Goal: Find specific page/section: Find specific page/section

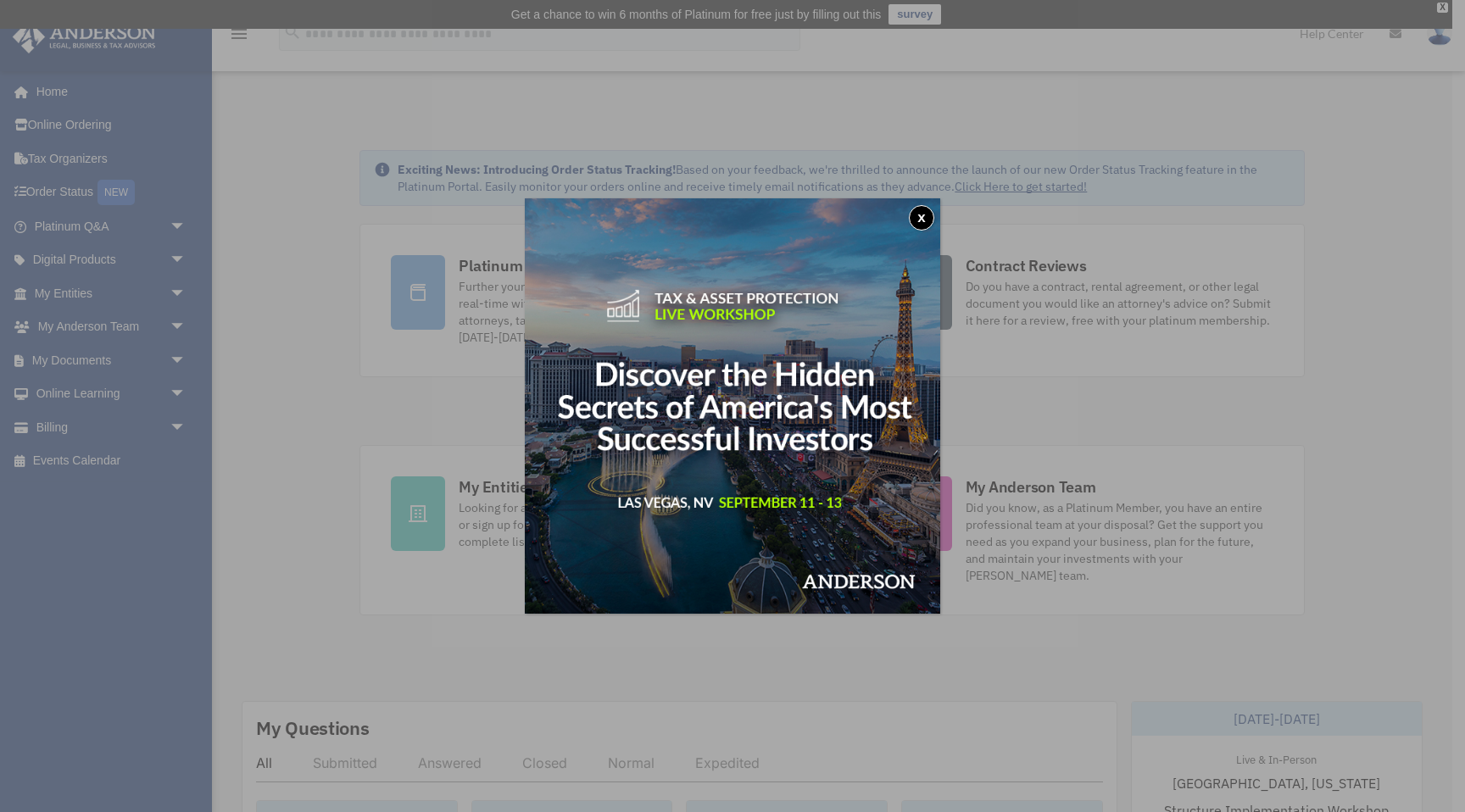
click at [916, 216] on button "x" at bounding box center [920, 217] width 25 height 25
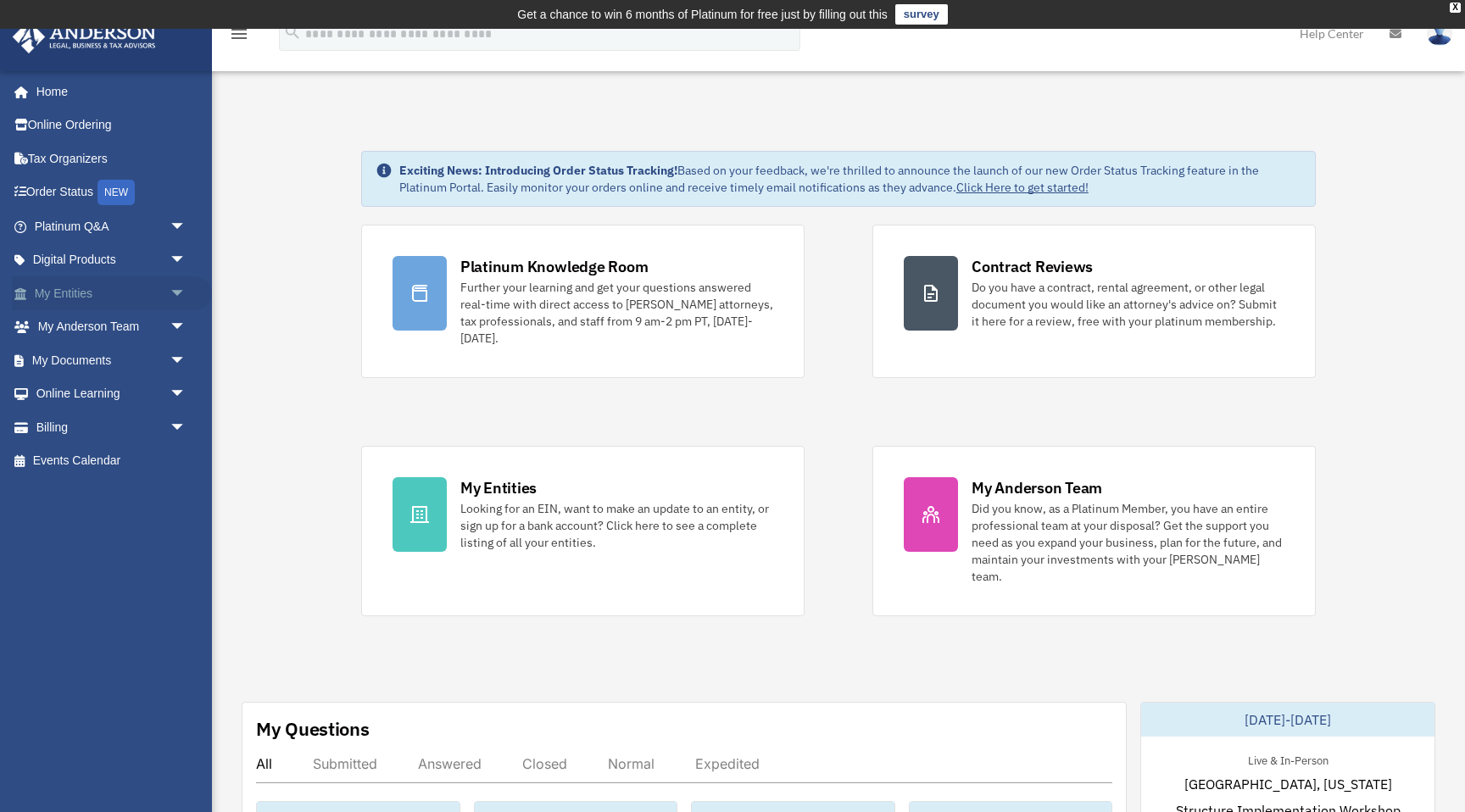
click at [70, 296] on link "My Entities arrow_drop_down" at bounding box center [112, 293] width 200 height 34
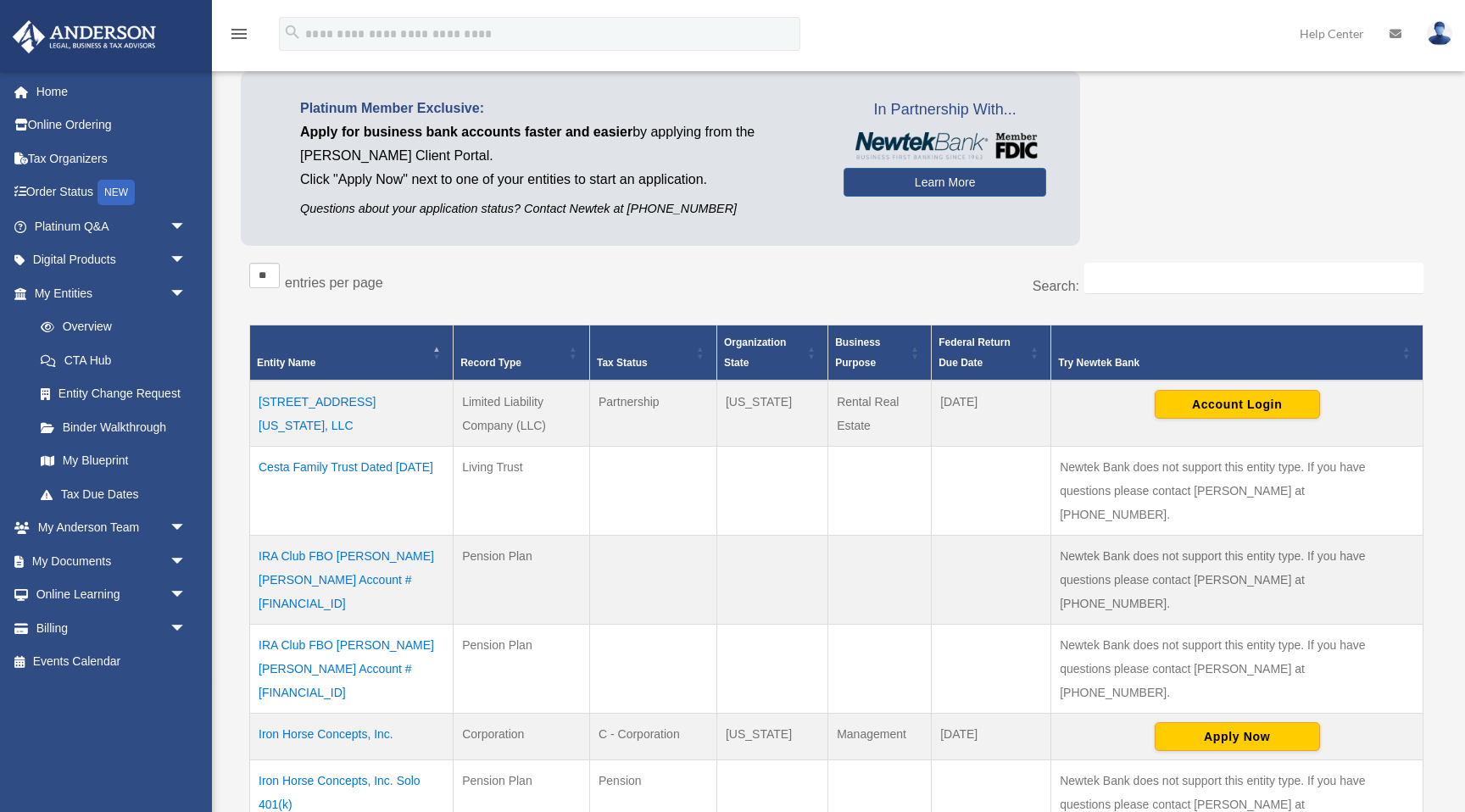
scroll to position [282, 0]
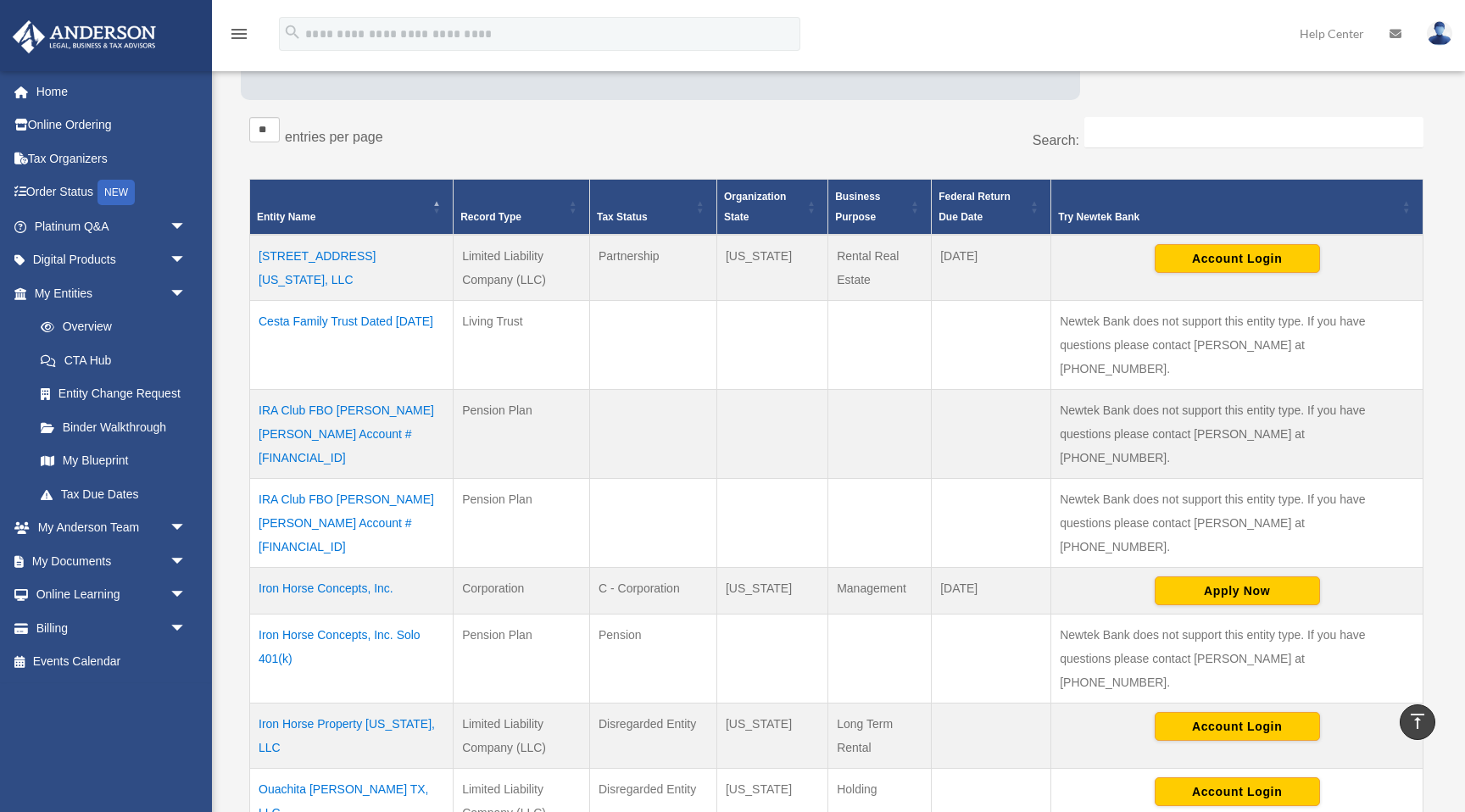
click at [332, 615] on td "Iron Horse Concepts, Inc. Solo 401(k)" at bounding box center [352, 659] width 203 height 89
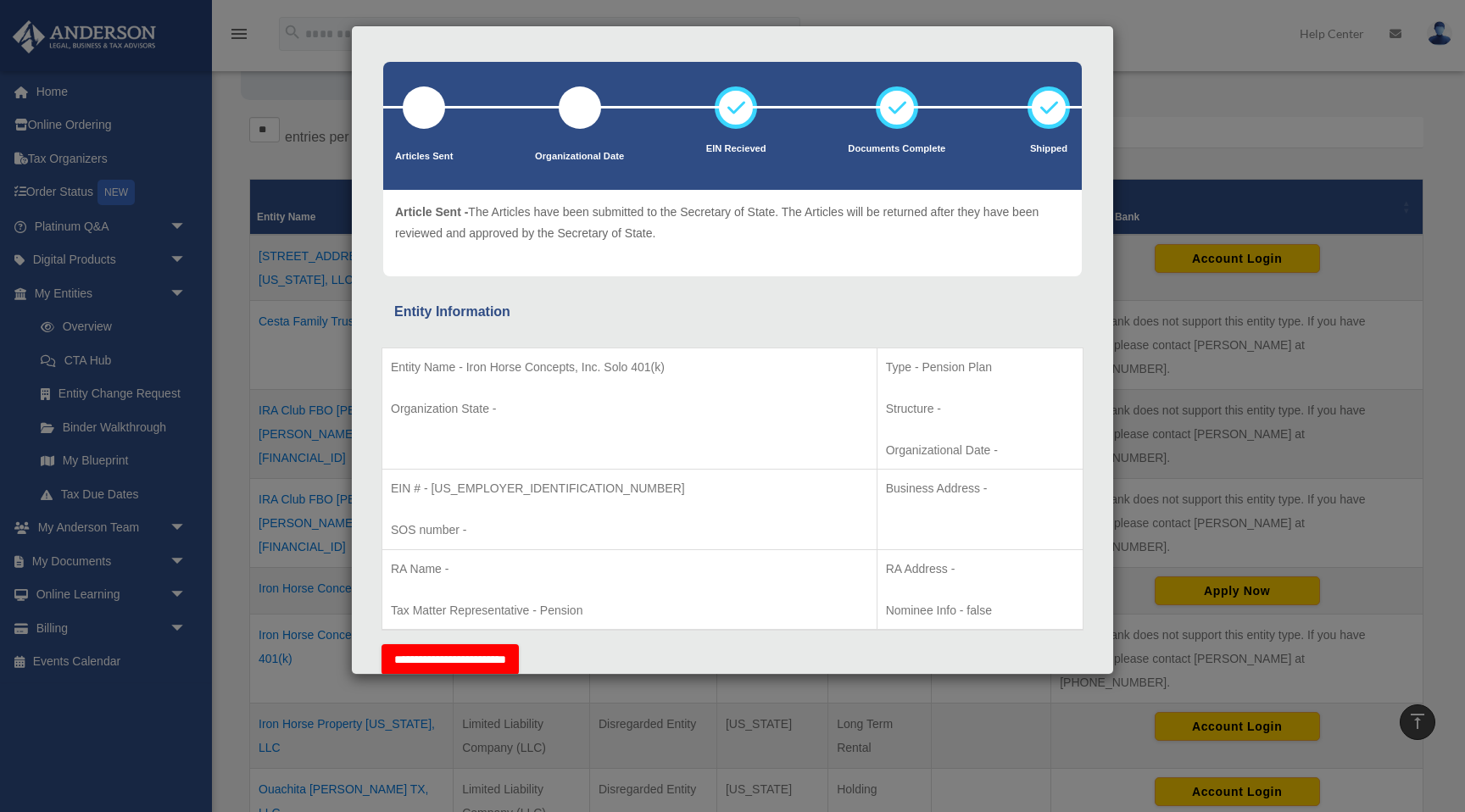
scroll to position [0, 0]
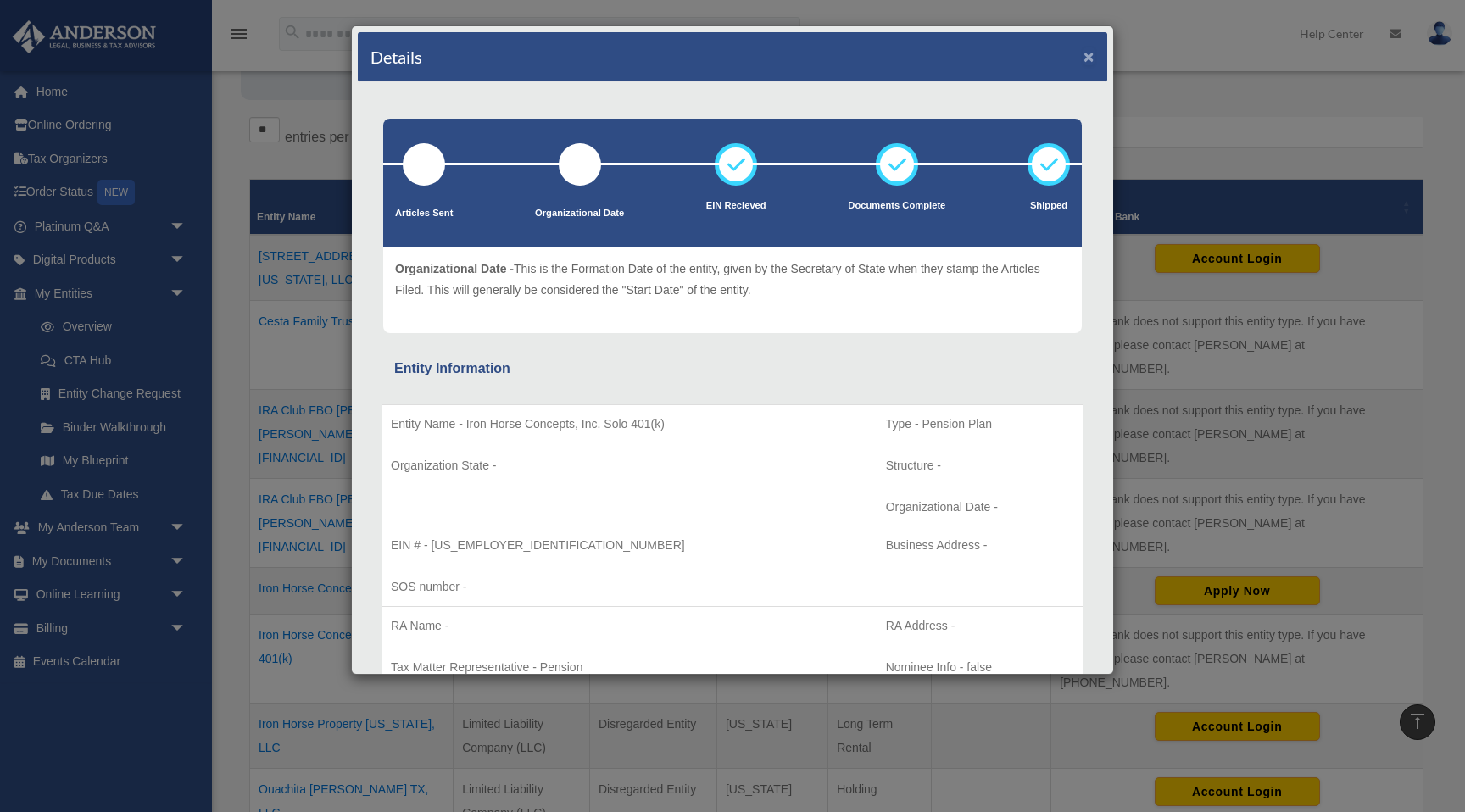
click at [1090, 56] on button "×" at bounding box center [1088, 56] width 11 height 18
